Goal: Feedback & Contribution: Submit feedback/report problem

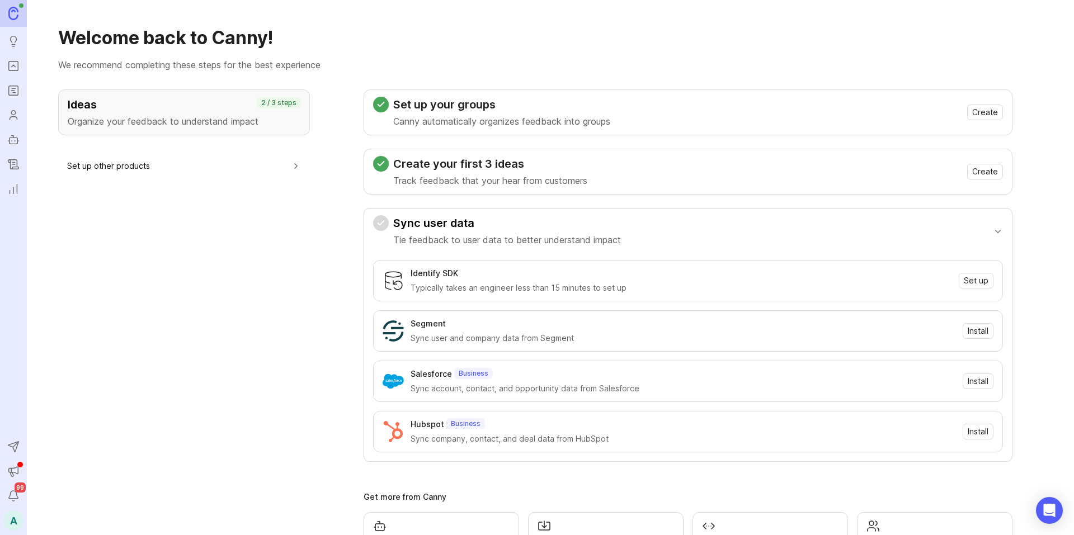
click at [16, 68] on icon "Portal" at bounding box center [13, 65] width 12 height 13
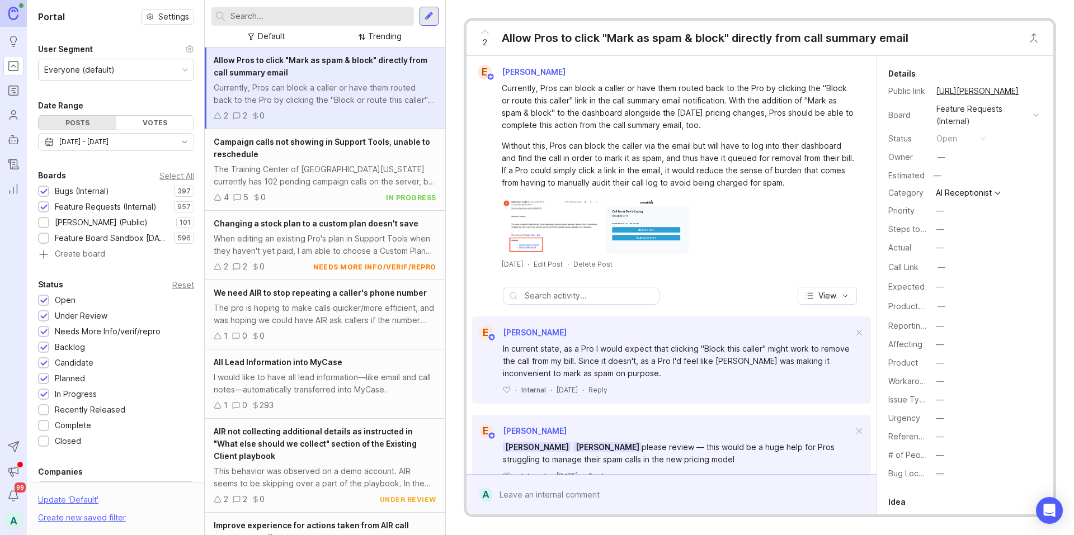
click at [296, 21] on input "text" at bounding box center [319, 16] width 179 height 12
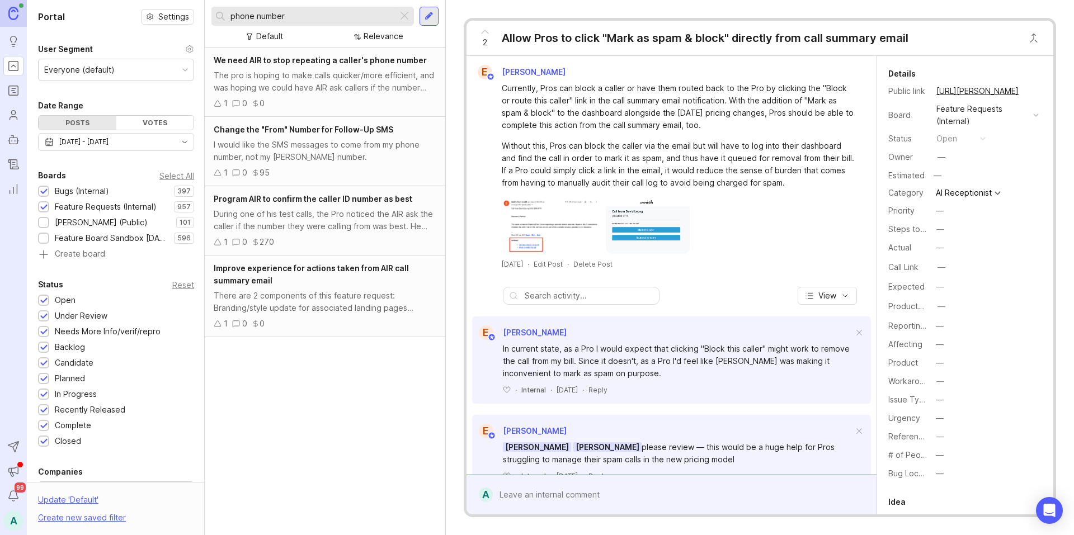
click at [43, 206] on div at bounding box center [43, 208] width 7 height 8
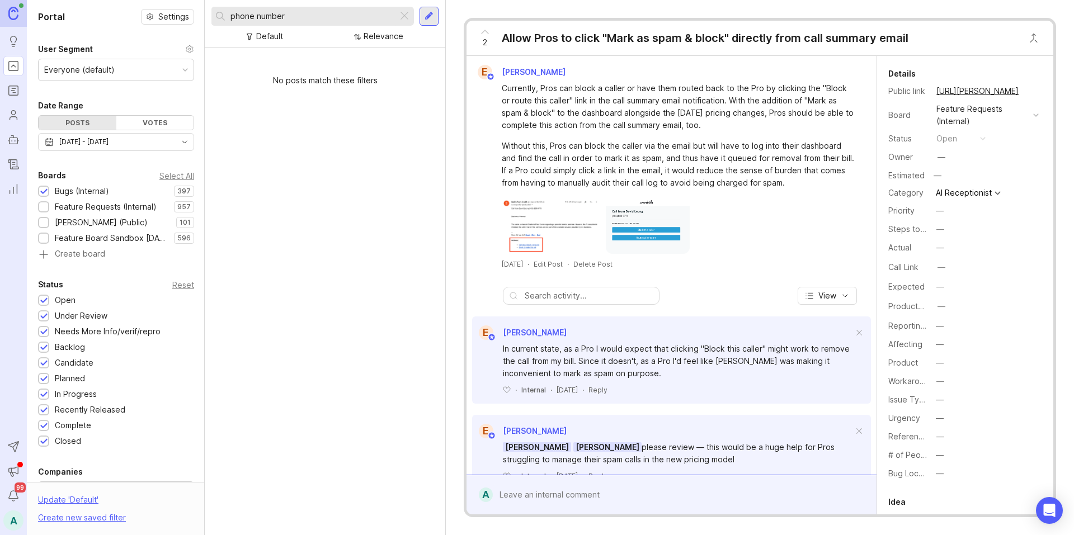
drag, startPoint x: 285, startPoint y: 16, endPoint x: 226, endPoint y: 17, distance: 59.3
click at [226, 17] on div "phone number" at bounding box center [304, 16] width 186 height 19
type input "pronounce"
click at [398, 22] on div at bounding box center [404, 16] width 13 height 15
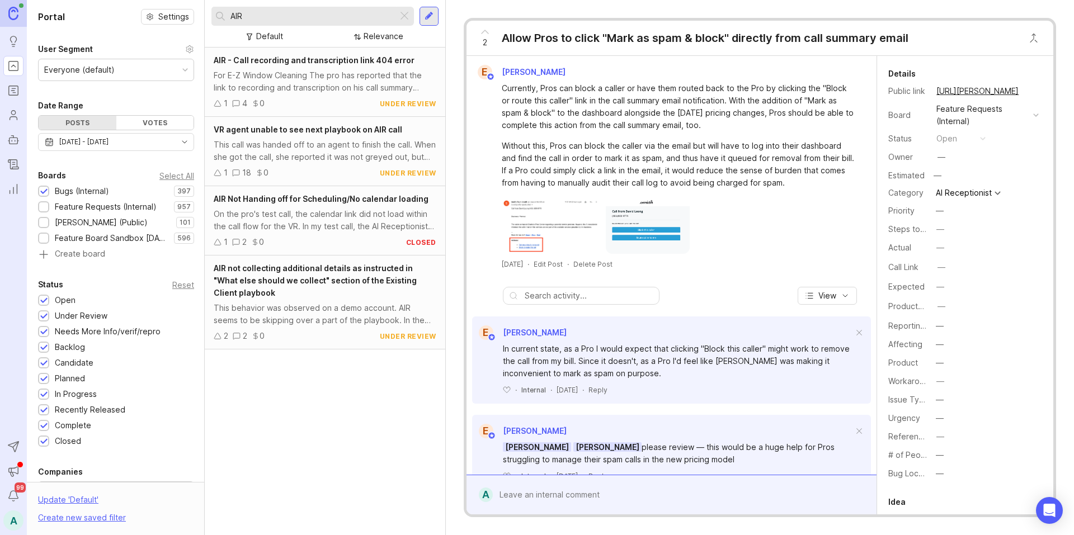
click at [330, 13] on input "AIR" at bounding box center [311, 16] width 163 height 12
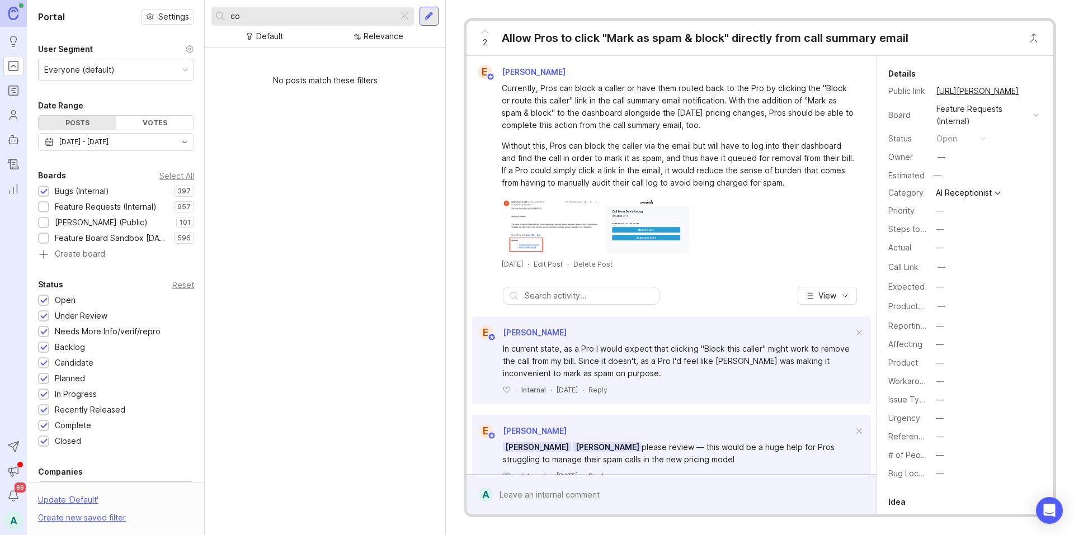
type input "c"
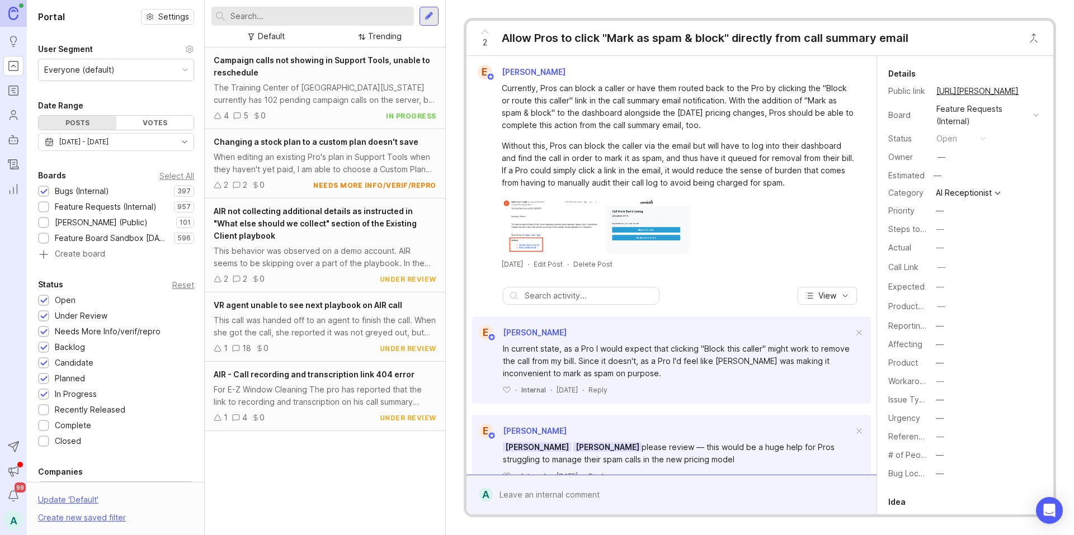
click at [426, 15] on div at bounding box center [428, 16] width 9 height 10
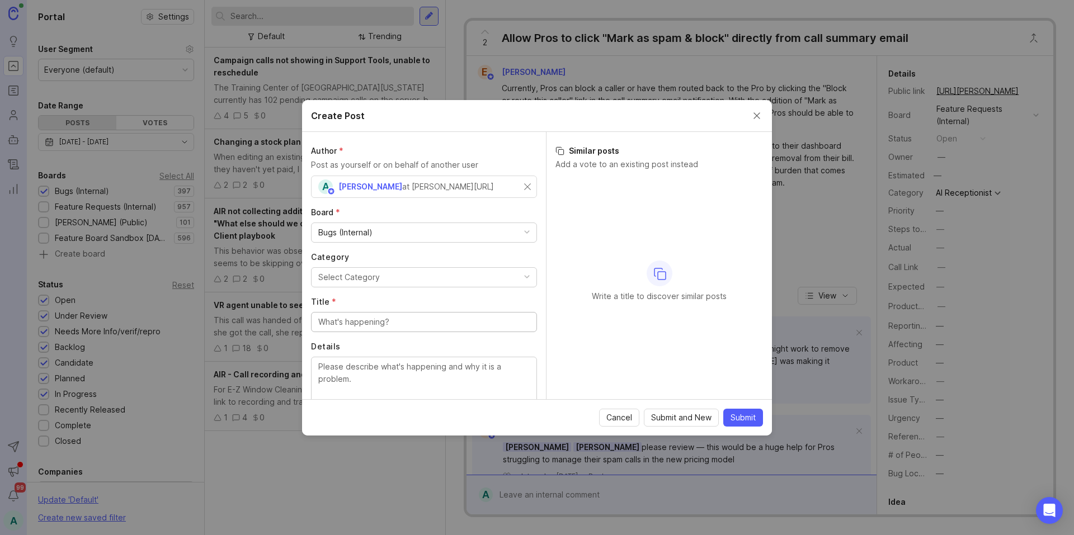
click at [437, 277] on button "Select Category" at bounding box center [424, 277] width 226 height 20
click at [414, 316] on input "Title *" at bounding box center [423, 322] width 211 height 12
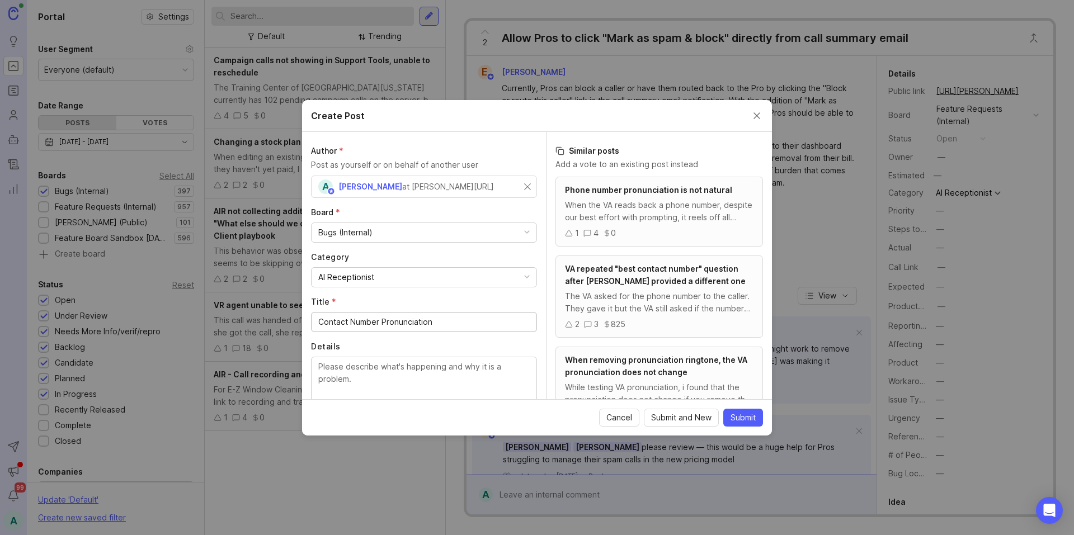
type input "Contact Number Pronunciation"
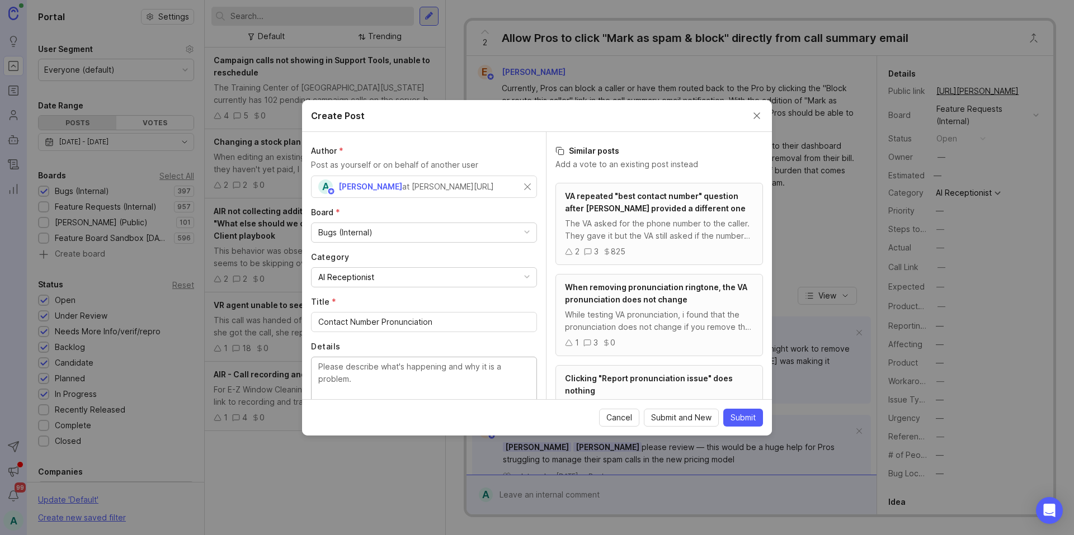
scroll to position [0, 0]
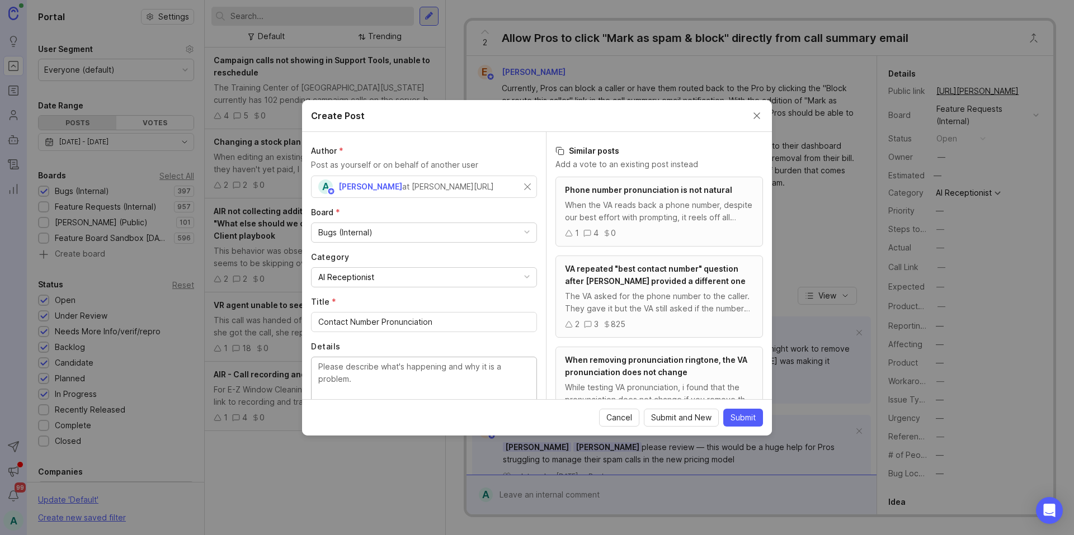
click at [664, 201] on div "When the VA reads back a phone number, despite our best effort with prompting, …" at bounding box center [659, 211] width 188 height 25
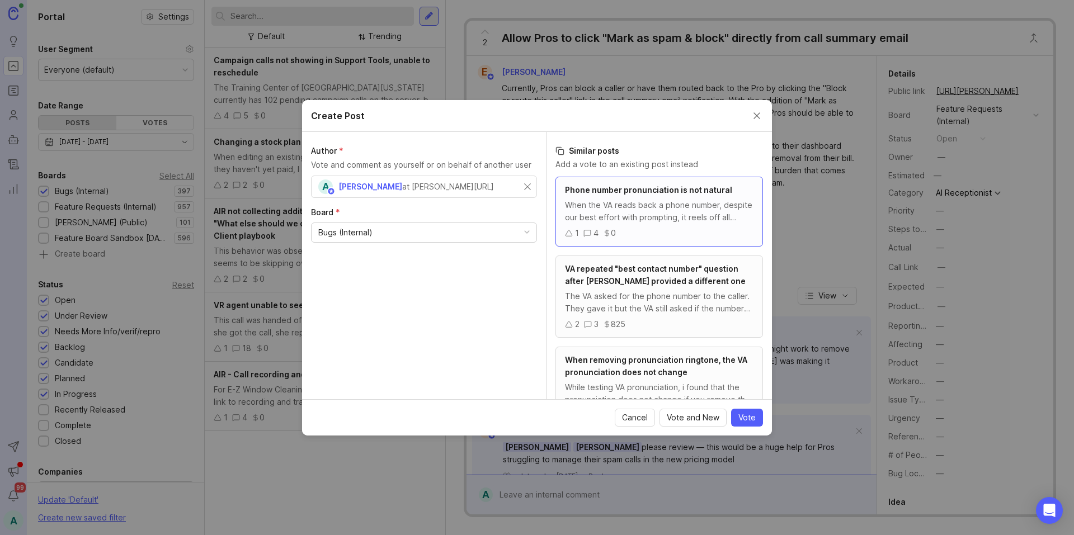
click at [664, 201] on div "When the VA reads back a phone number, despite our best effort with prompting, …" at bounding box center [659, 211] width 188 height 25
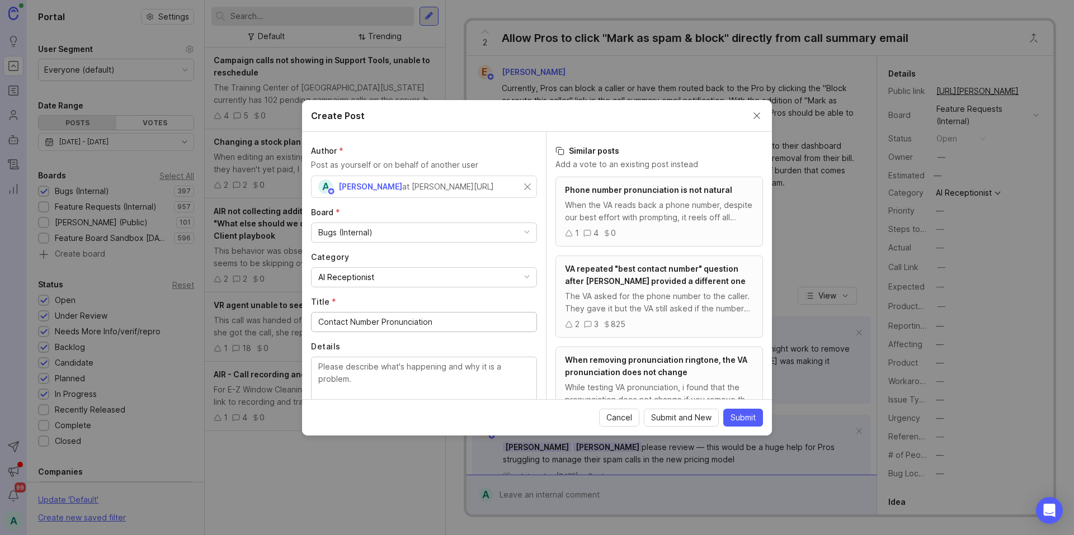
click at [664, 201] on div "When the VA reads back a phone number, despite our best effort with prompting, …" at bounding box center [659, 211] width 188 height 25
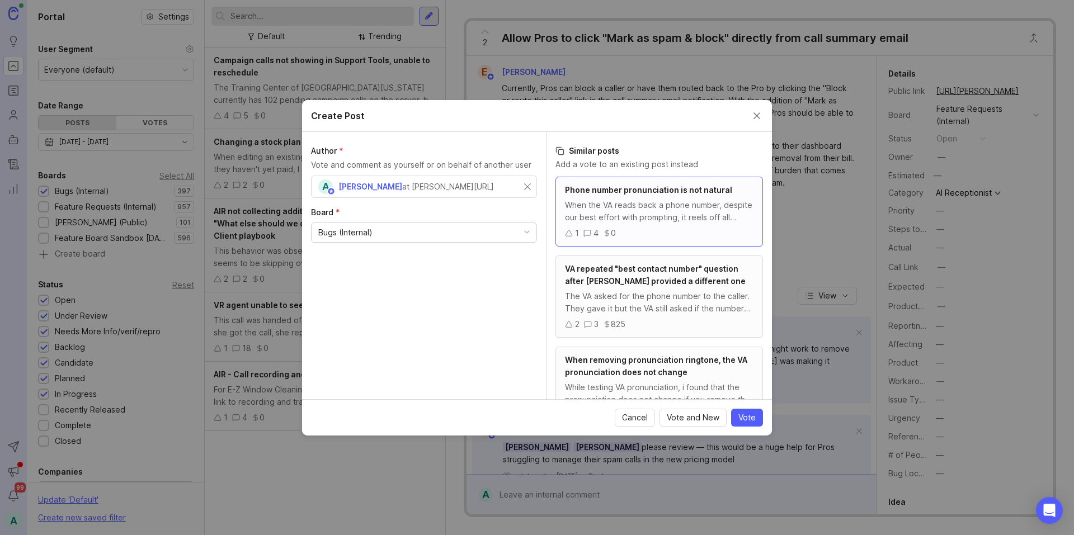
click at [664, 201] on div "When the VA reads back a phone number, despite our best effort with prompting, …" at bounding box center [659, 211] width 188 height 25
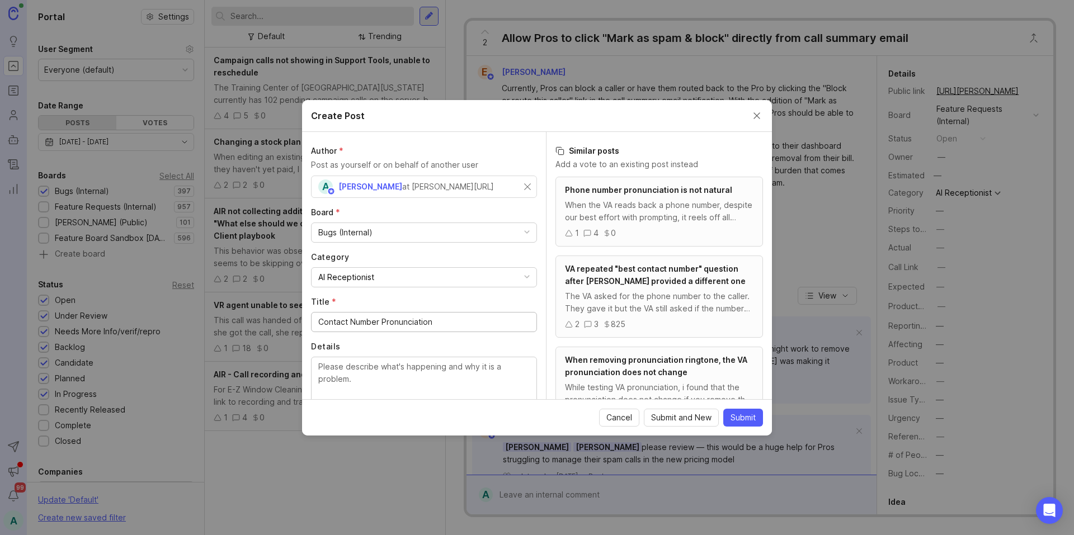
click at [664, 201] on div "When the VA reads back a phone number, despite our best effort with prompting, …" at bounding box center [659, 211] width 188 height 25
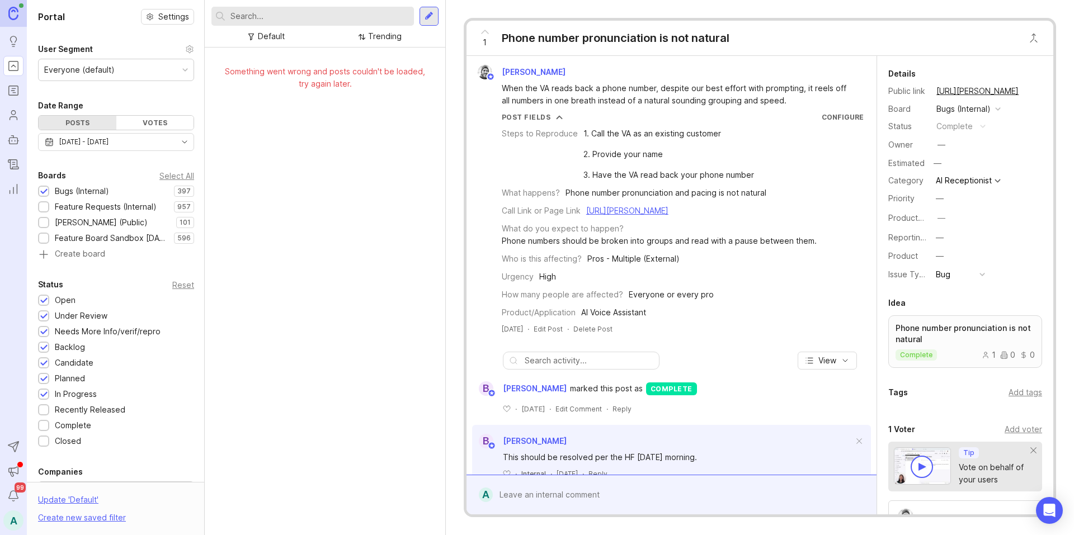
click at [489, 39] on div "1" at bounding box center [484, 37] width 21 height 29
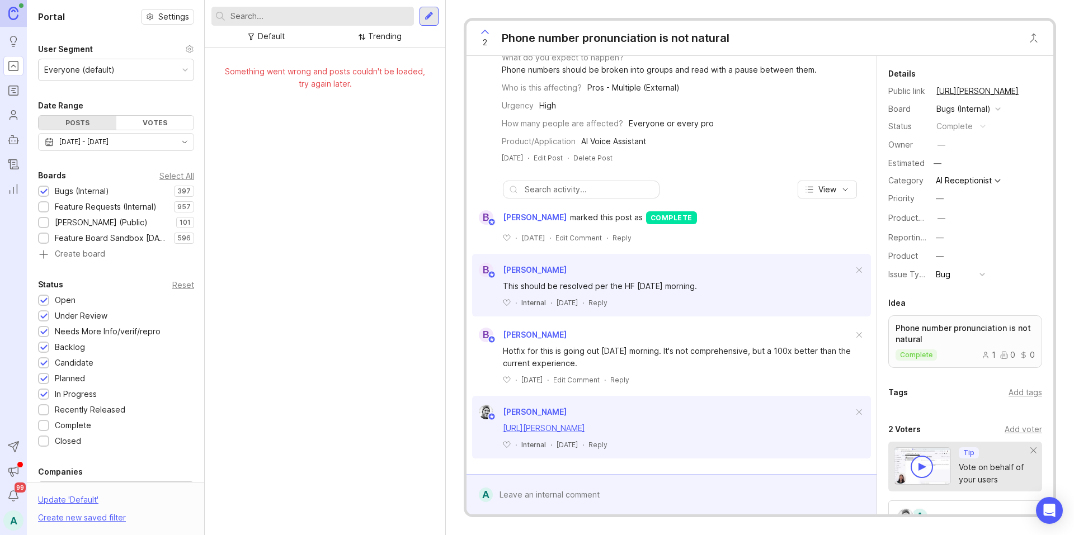
scroll to position [185, 0]
click at [672, 490] on div at bounding box center [680, 494] width 374 height 21
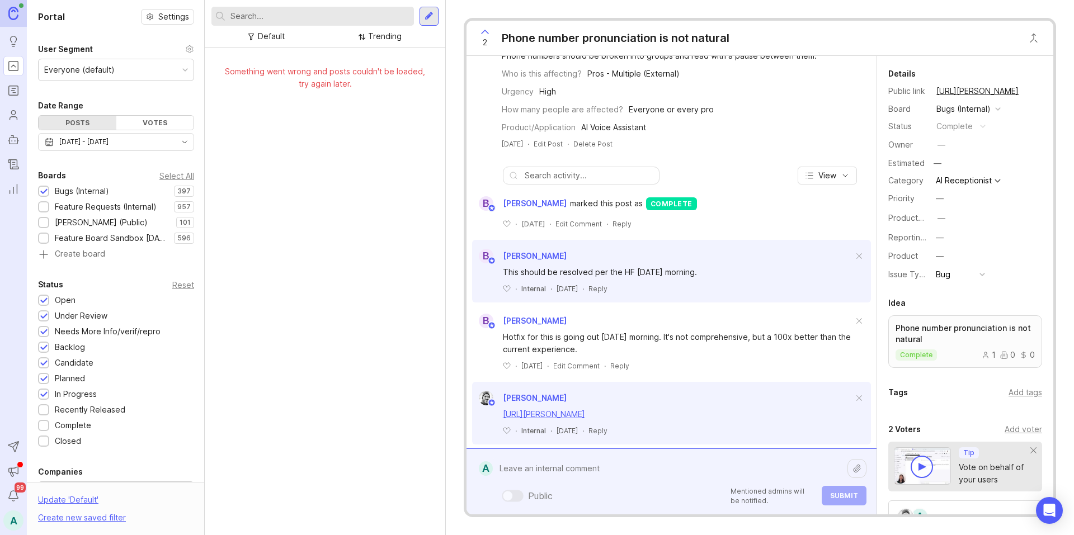
scroll to position [211, 0]
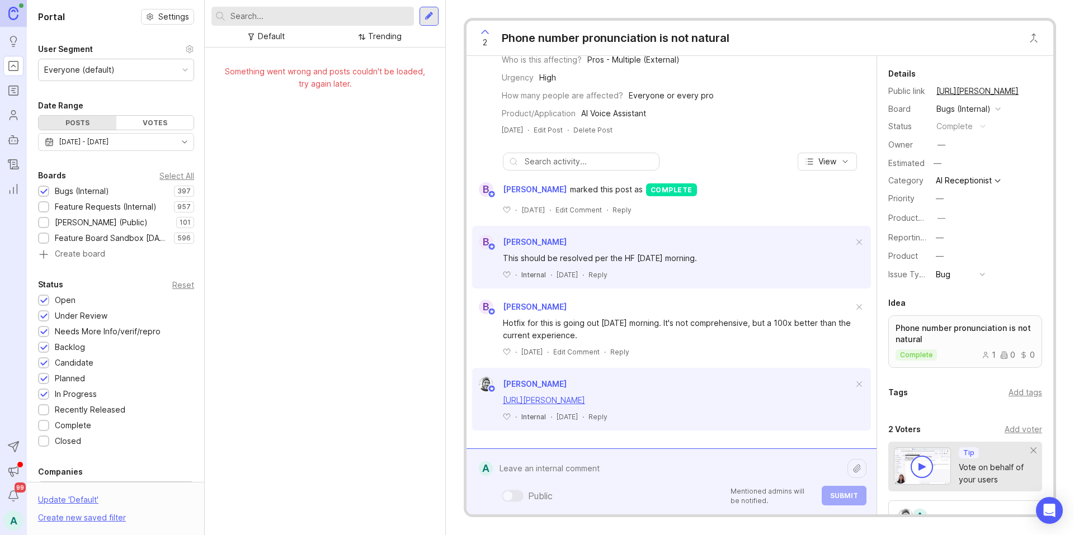
paste textarea "C&H Audio Visual Services, Inc"
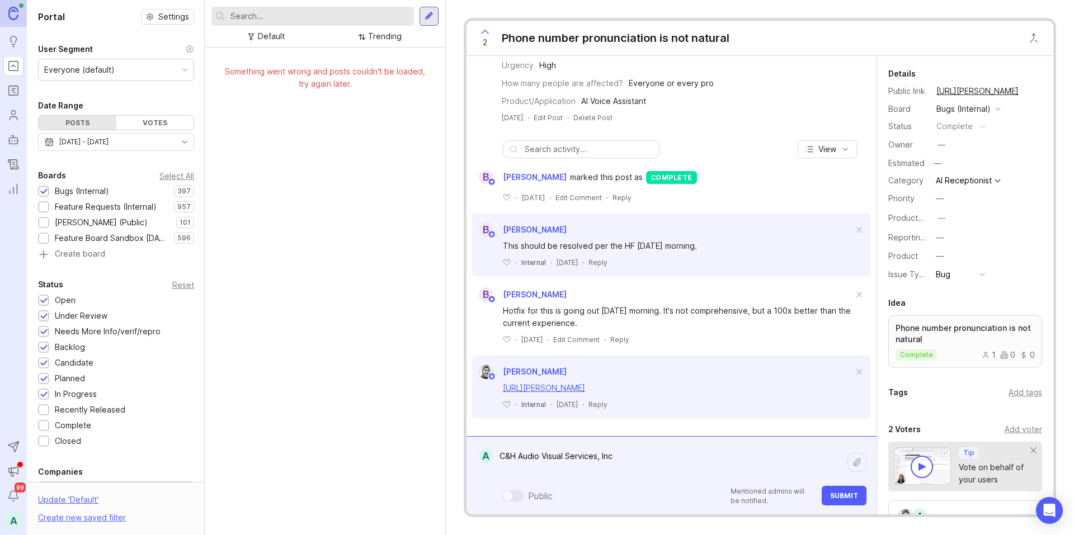
paste textarea "https://agent.smith.ai/agent/call/CA08a85f2507e107a7360a1425a4b43da7/"
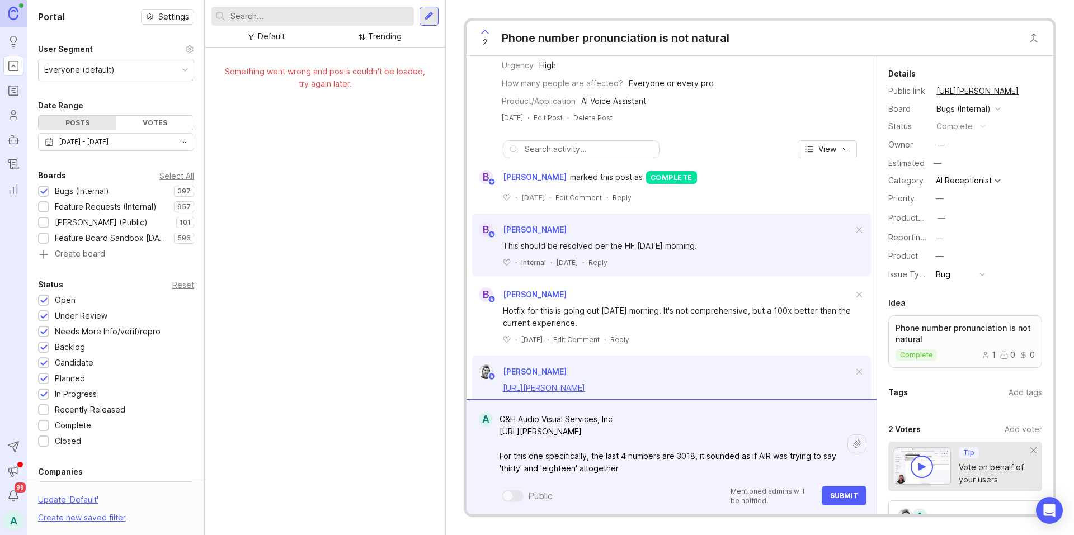
type textarea "C&H Audio Visual Services, Inc https://agent.smith.ai/agent/call/CA08a85f2507e1…"
click at [839, 493] on span "Submit" at bounding box center [844, 496] width 28 height 8
